Goal: Task Accomplishment & Management: Manage account settings

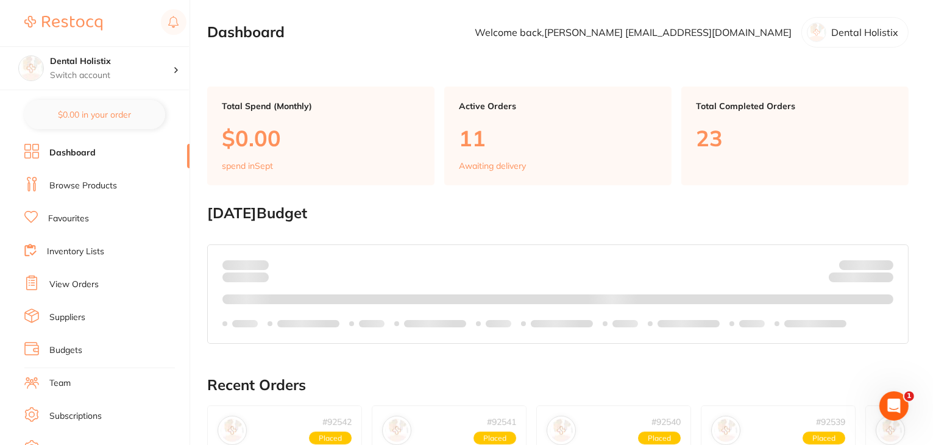
scroll to position [119, 0]
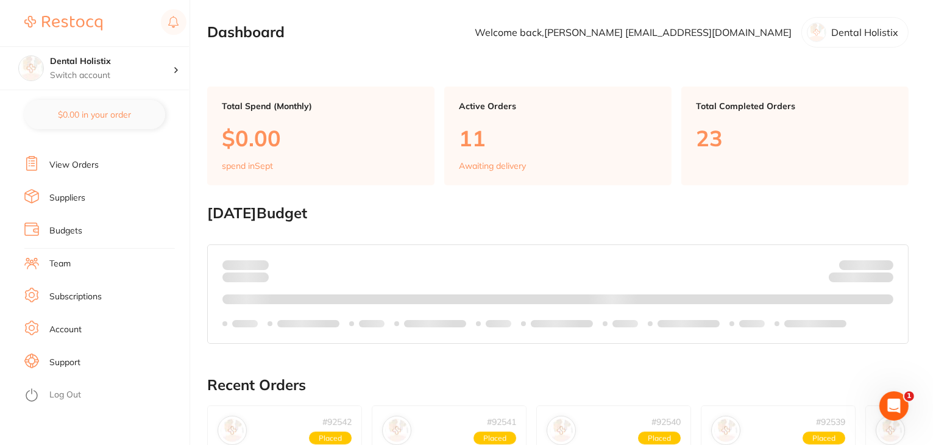
click at [66, 327] on link "Account" at bounding box center [65, 329] width 32 height 12
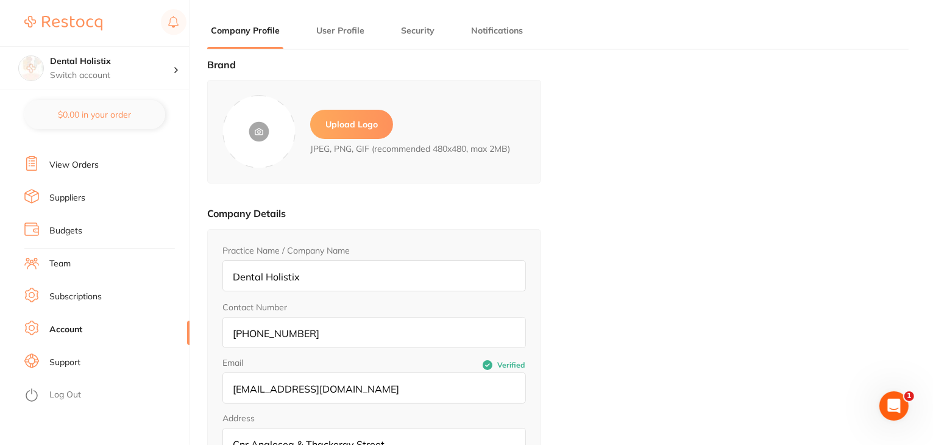
type input "Kara Williams"
type input "williamsdentistrynz@gmail.com"
type input "021527224"
type input "williamsdentistrynz@gmail.com"
click at [354, 32] on button "User Profile" at bounding box center [340, 31] width 55 height 12
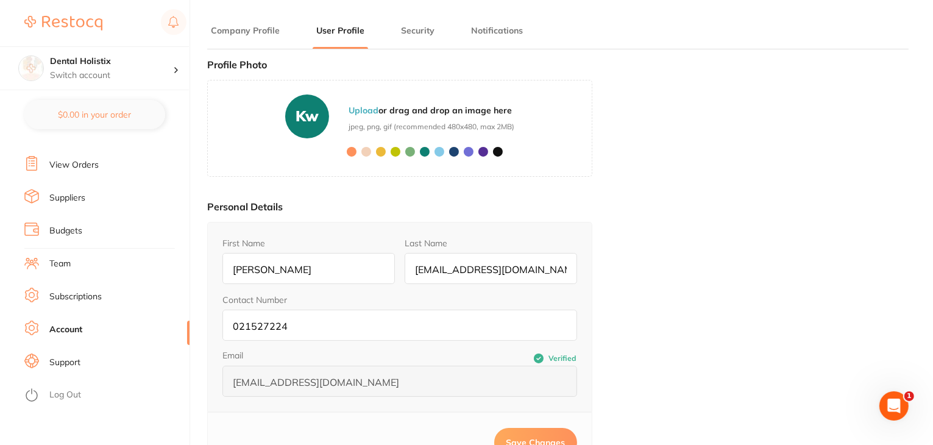
click at [424, 24] on li "Security" at bounding box center [417, 36] width 41 height 24
click at [422, 29] on button "Security" at bounding box center [417, 31] width 41 height 12
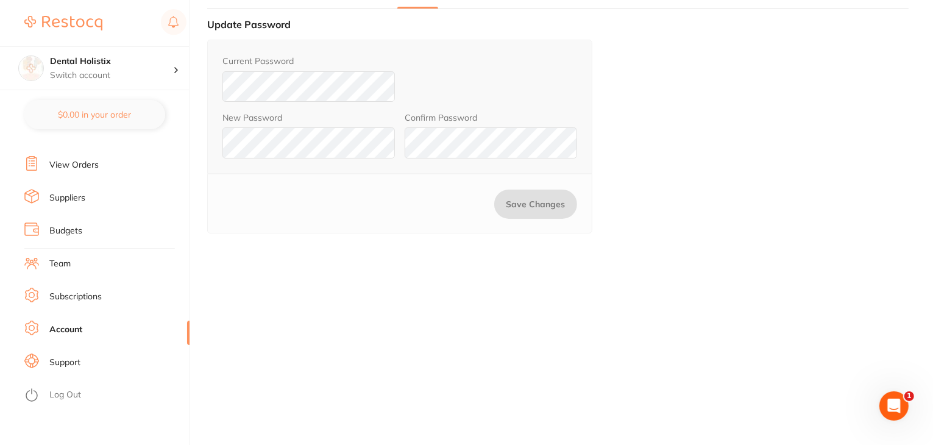
scroll to position [61, 0]
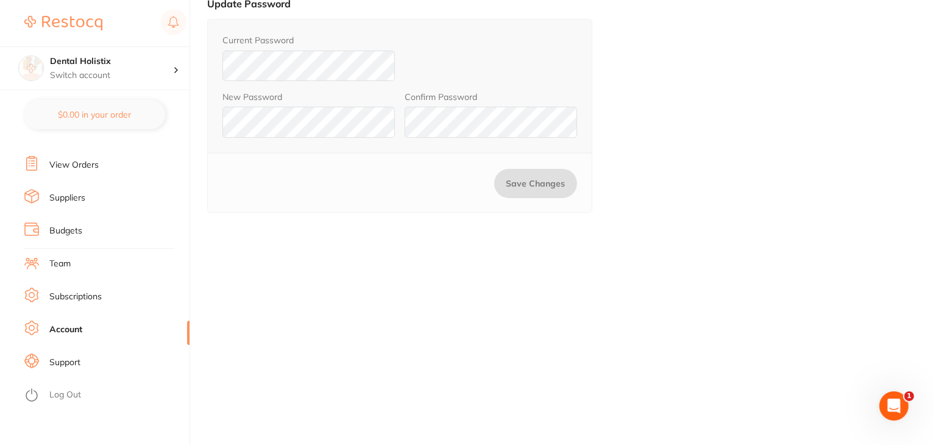
click at [68, 401] on li "Log Out" at bounding box center [104, 395] width 161 height 18
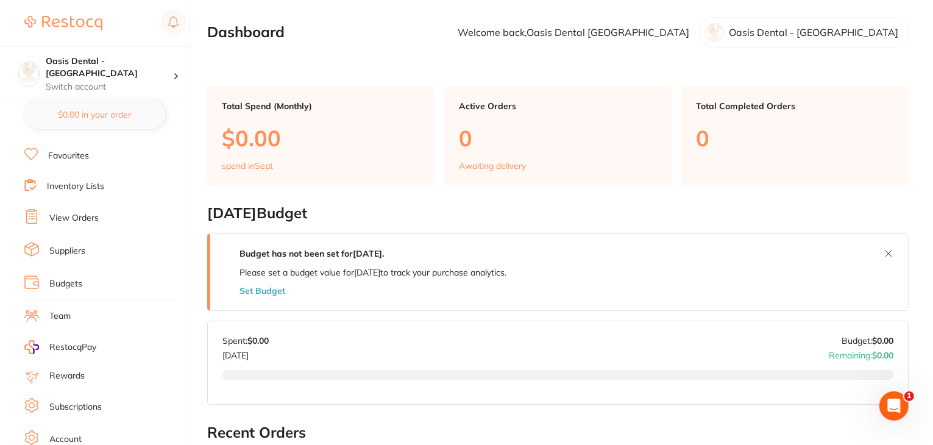
scroll to position [122, 0]
click at [60, 437] on link "Log Out" at bounding box center [65, 443] width 32 height 12
